Goal: Entertainment & Leisure: Browse casually

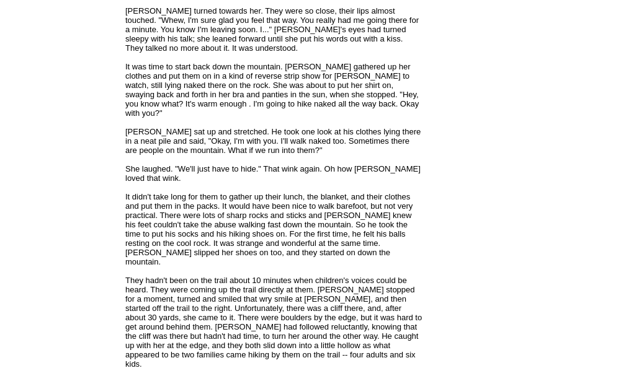
scroll to position [2281, 0]
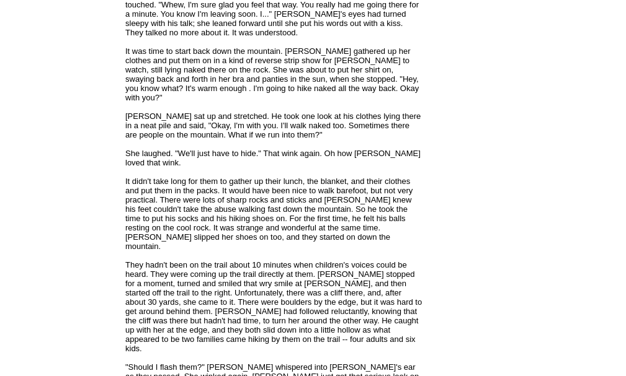
scroll to position [2281, 0]
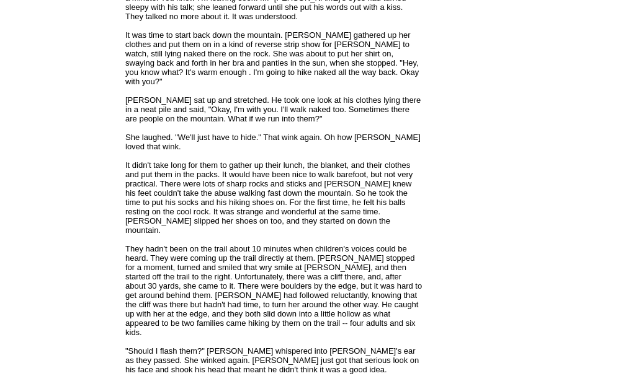
scroll to position [2281, 0]
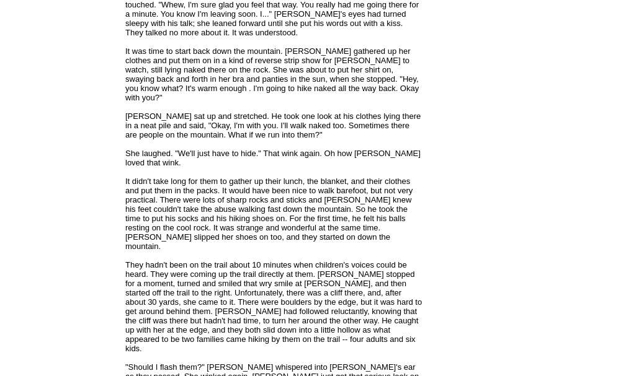
scroll to position [2281, 0]
